Goal: Task Accomplishment & Management: Use online tool/utility

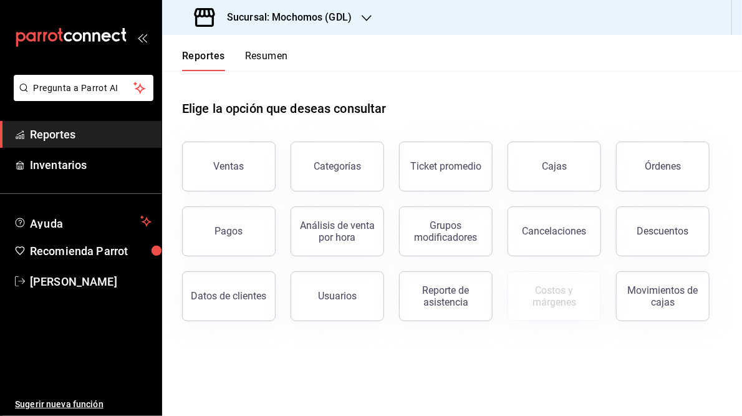
click at [365, 14] on icon "button" at bounding box center [367, 18] width 10 height 10
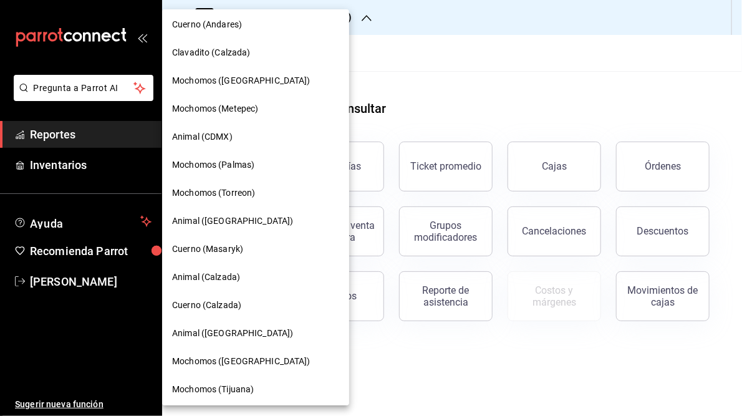
scroll to position [90, 0]
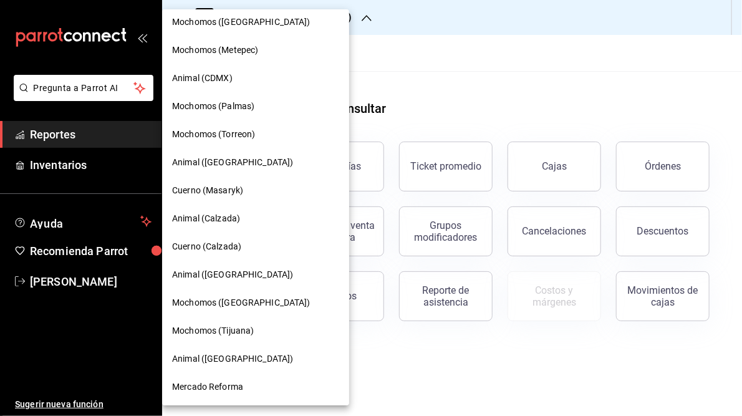
click at [233, 387] on span "Mercado Reforma" at bounding box center [207, 386] width 71 height 13
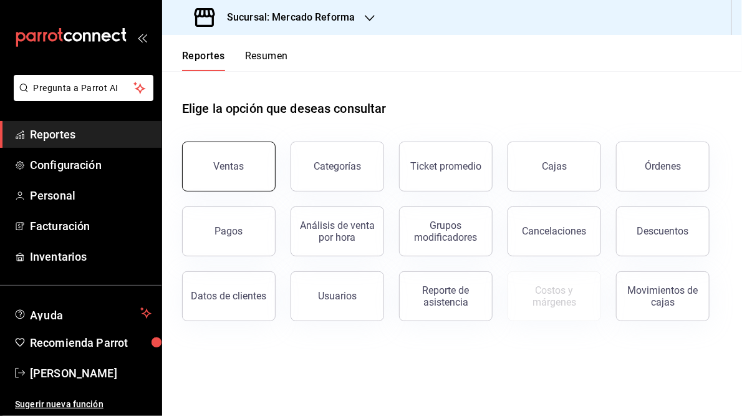
click at [250, 165] on button "Ventas" at bounding box center [229, 167] width 94 height 50
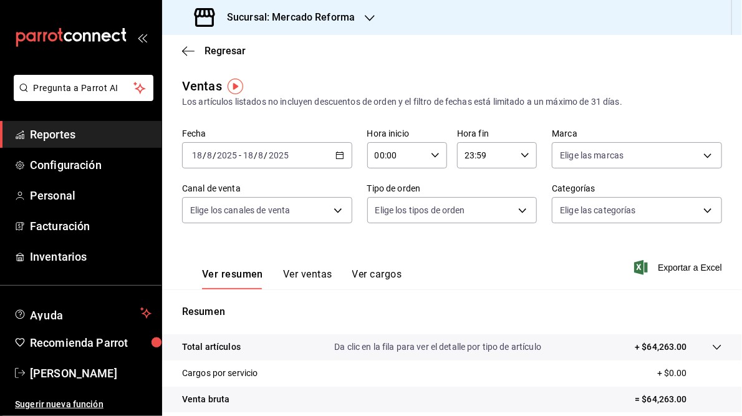
click at [334, 160] on div "[DATE] [DATE] - [DATE] [DATE]" at bounding box center [267, 155] width 170 height 26
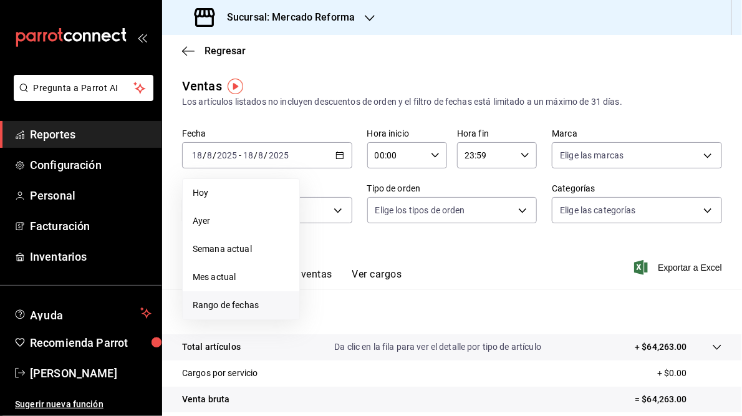
click at [248, 309] on span "Rango de fechas" at bounding box center [241, 305] width 97 height 13
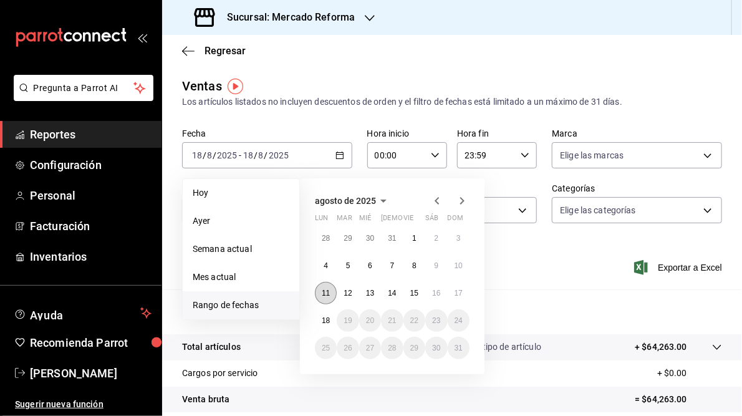
click at [326, 297] on button "11" at bounding box center [326, 293] width 22 height 22
click at [466, 292] on button "17" at bounding box center [459, 293] width 22 height 22
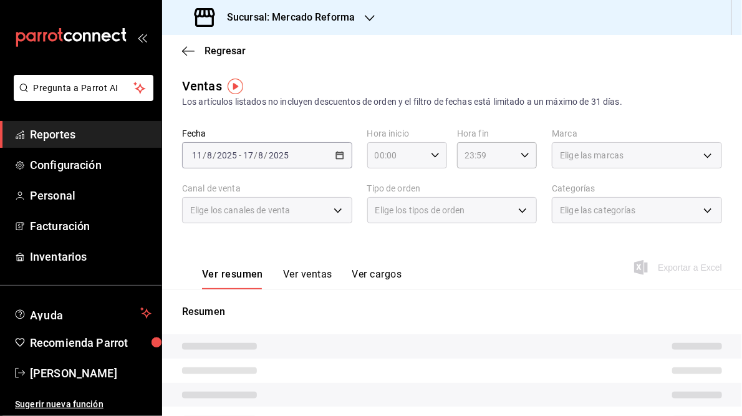
click at [431, 158] on icon "button" at bounding box center [435, 155] width 9 height 9
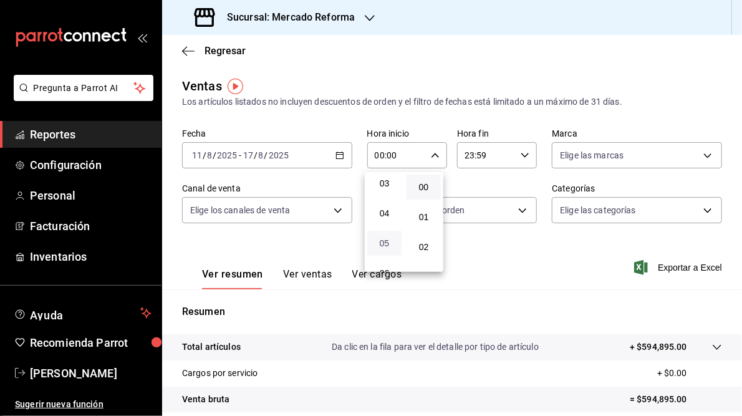
scroll to position [100, 0]
click at [394, 238] on button "05" at bounding box center [384, 236] width 34 height 25
type input "05:00"
click at [668, 269] on div at bounding box center [371, 208] width 742 height 416
click at [668, 269] on span "Exportar a Excel" at bounding box center [679, 267] width 85 height 15
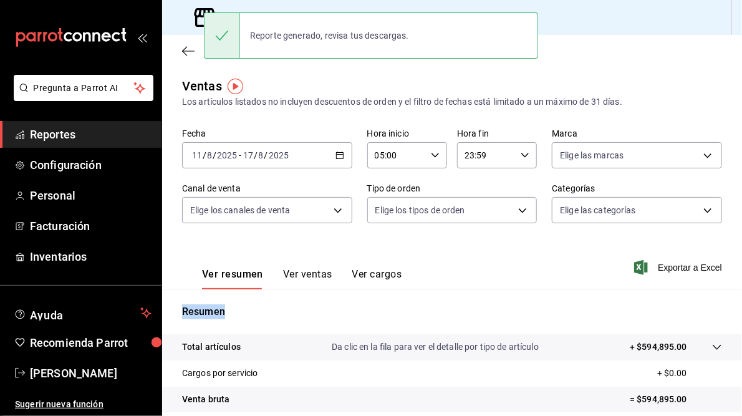
click at [451, 287] on div "Ventas Los artículos listados no incluyen descuentos de orden y el filtro de fe…" at bounding box center [452, 327] width 580 height 501
